Goal: Information Seeking & Learning: Get advice/opinions

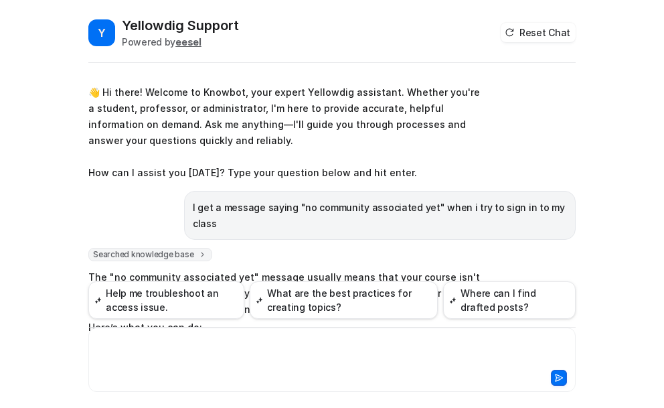
scroll to position [605, 0]
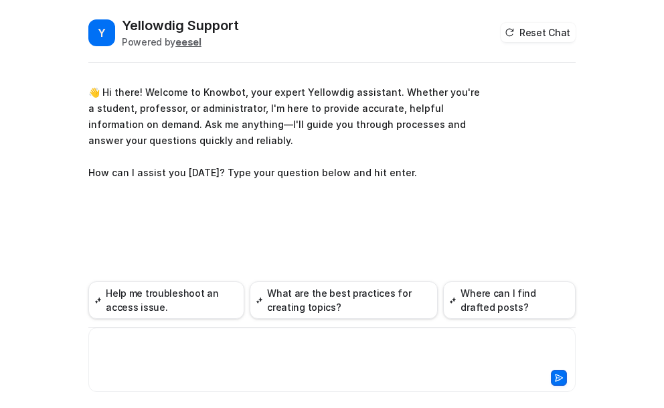
click at [131, 344] on div at bounding box center [332, 351] width 481 height 31
paste div
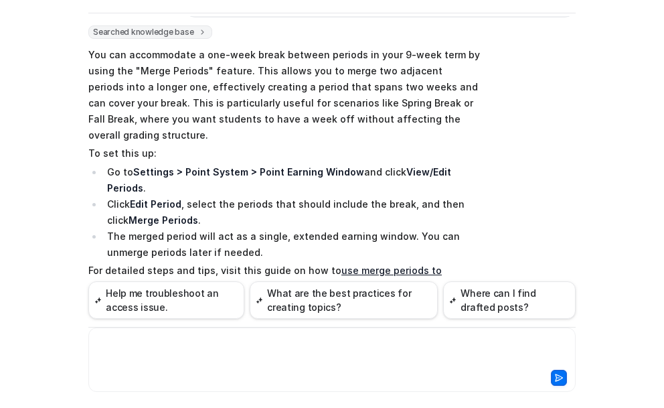
scroll to position [244, 0]
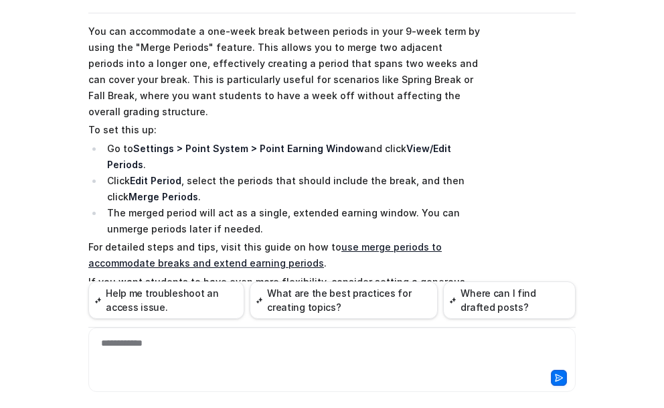
click at [356, 241] on link "use merge periods to accommodate breaks and extend earning periods" at bounding box center [265, 254] width 354 height 27
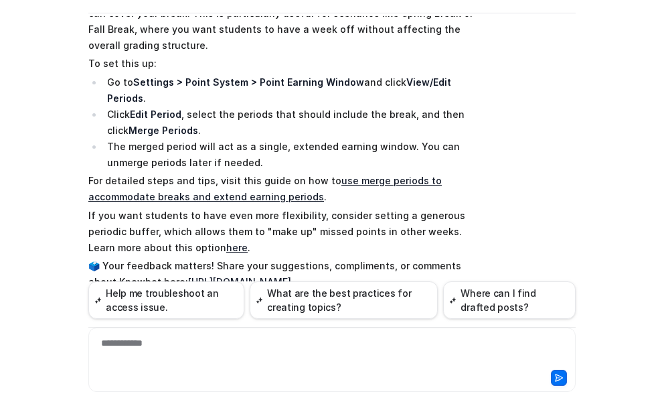
scroll to position [311, 0]
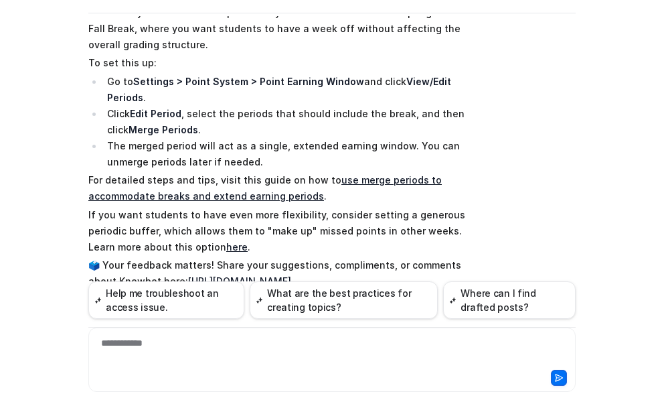
click at [226, 241] on link "here" at bounding box center [236, 246] width 21 height 11
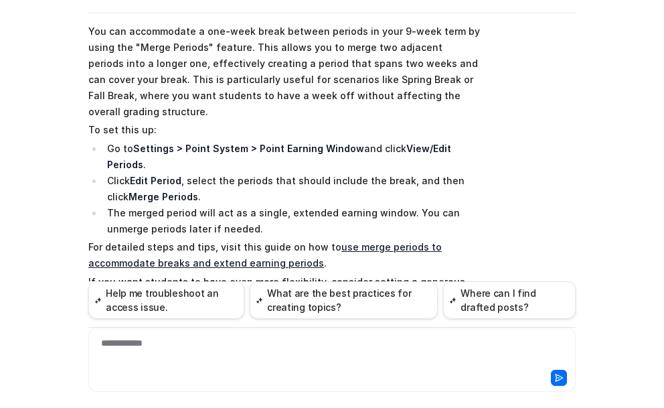
scroll to position [177, 0]
